Goal: Check status: Check status

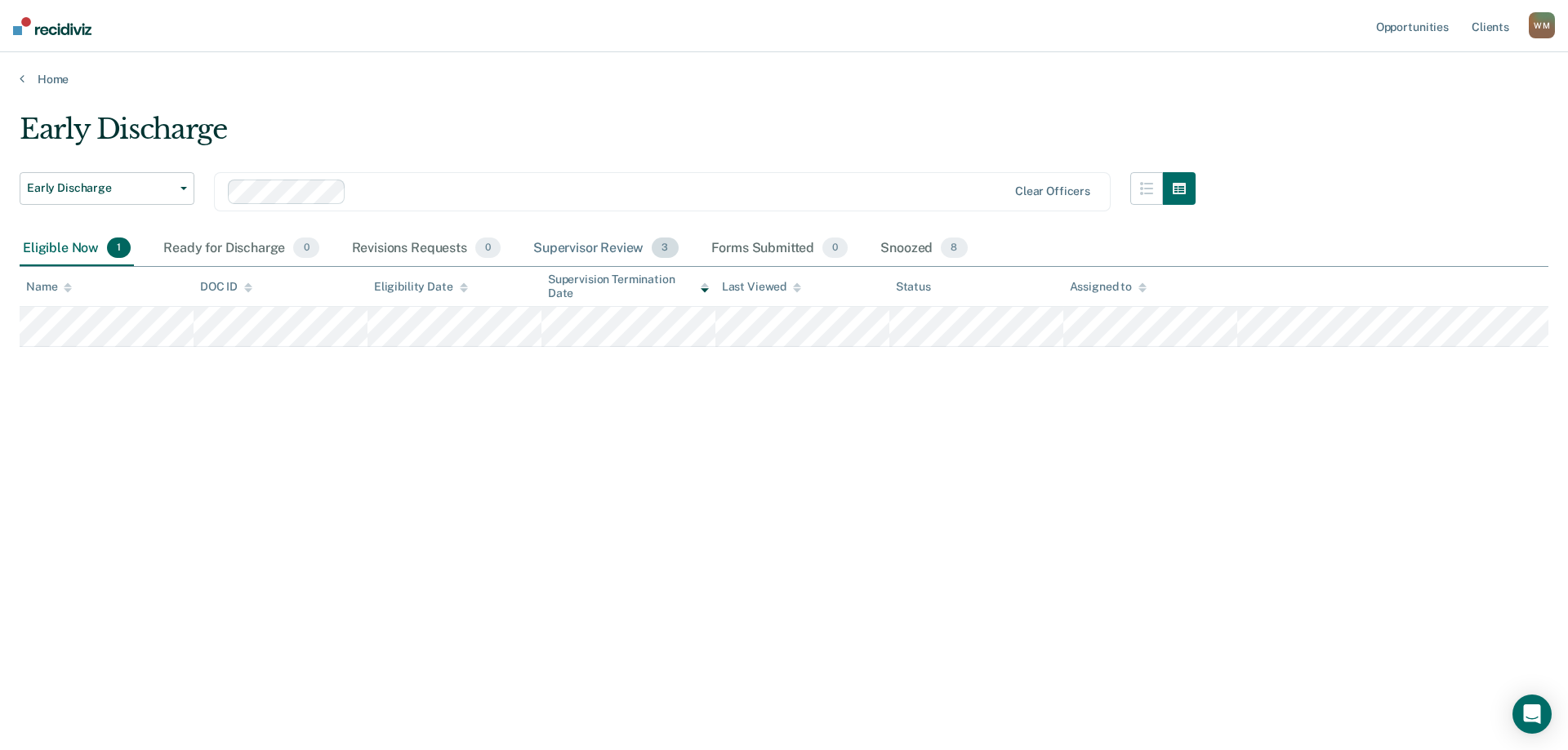
click at [591, 249] on div "Supervisor Review 3" at bounding box center [606, 249] width 152 height 36
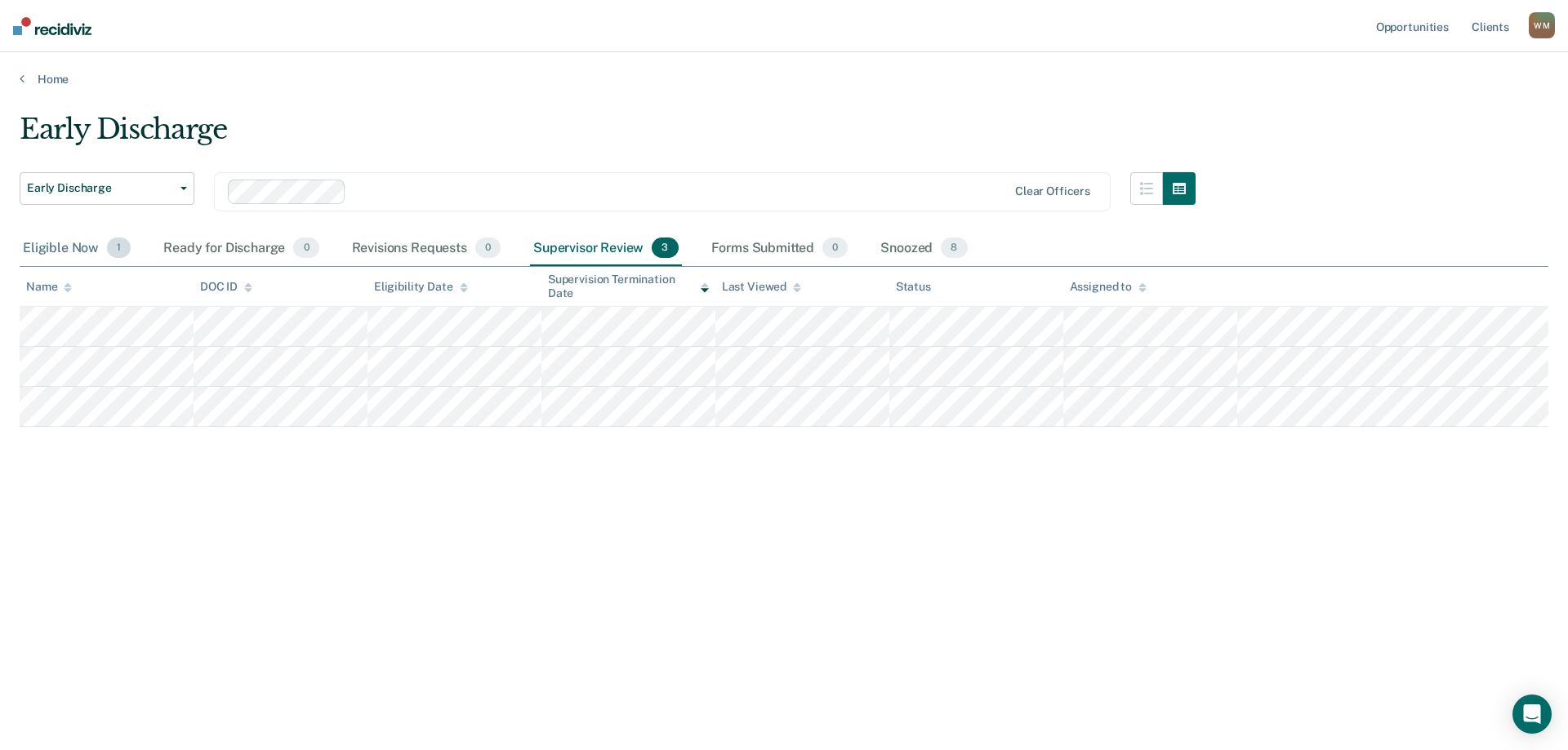
click at [60, 250] on div "Eligible Now 1" at bounding box center [77, 249] width 114 height 36
